Goal: Communication & Community: Answer question/provide support

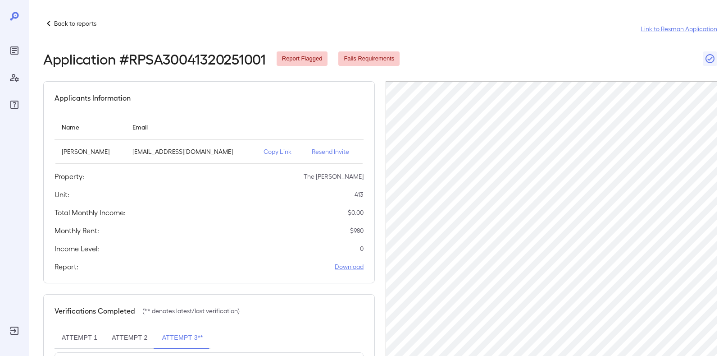
click at [335, 151] on p "Resend Invite" at bounding box center [334, 151] width 45 height 9
click at [92, 23] on p "Back to reports" at bounding box center [75, 23] width 42 height 9
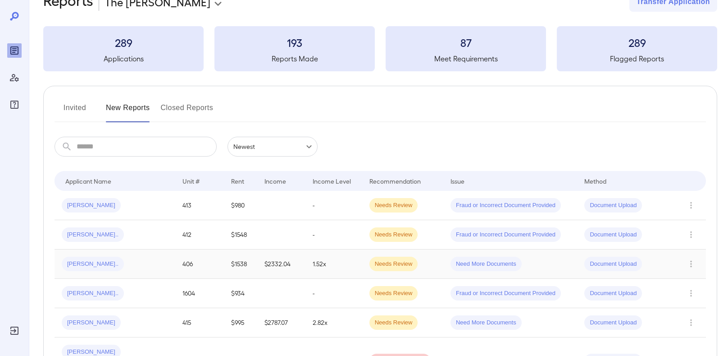
scroll to position [31, 0]
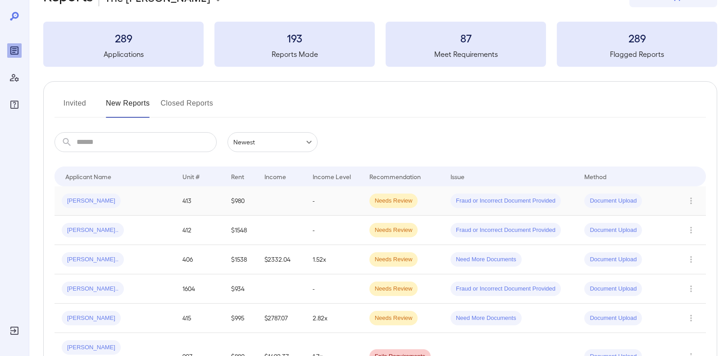
click at [76, 205] on div "[PERSON_NAME]" at bounding box center [91, 200] width 59 height 14
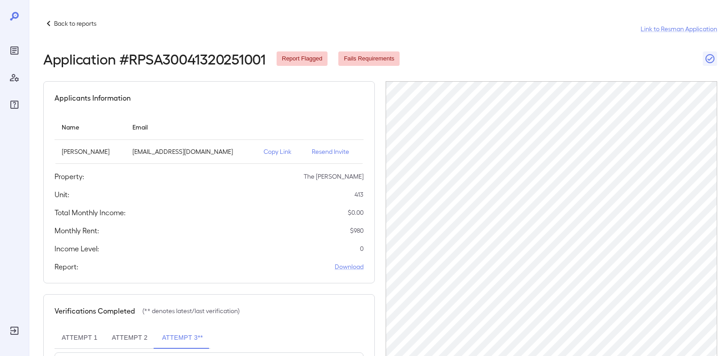
click at [286, 149] on p "Copy Link" at bounding box center [281, 151] width 34 height 9
